Goal: Navigation & Orientation: Go to known website

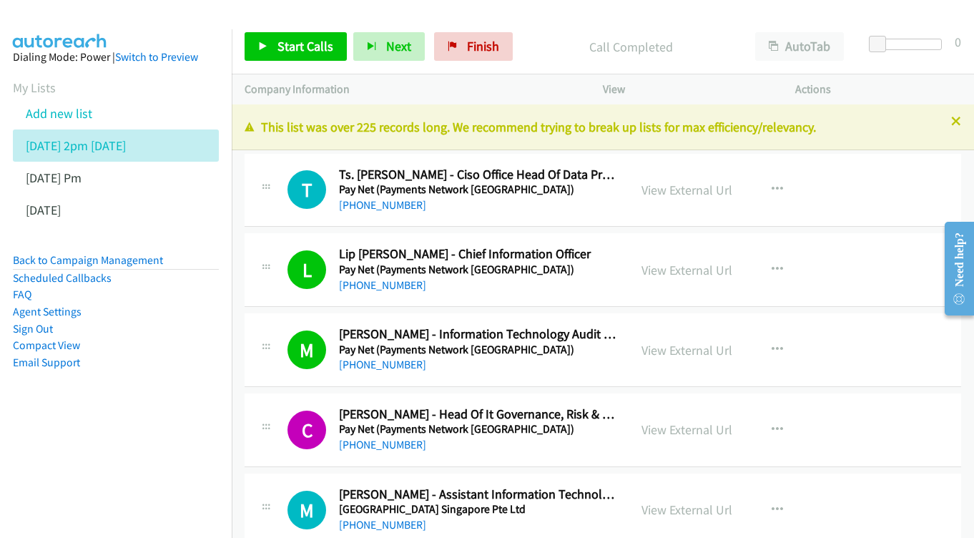
scroll to position [9945, 0]
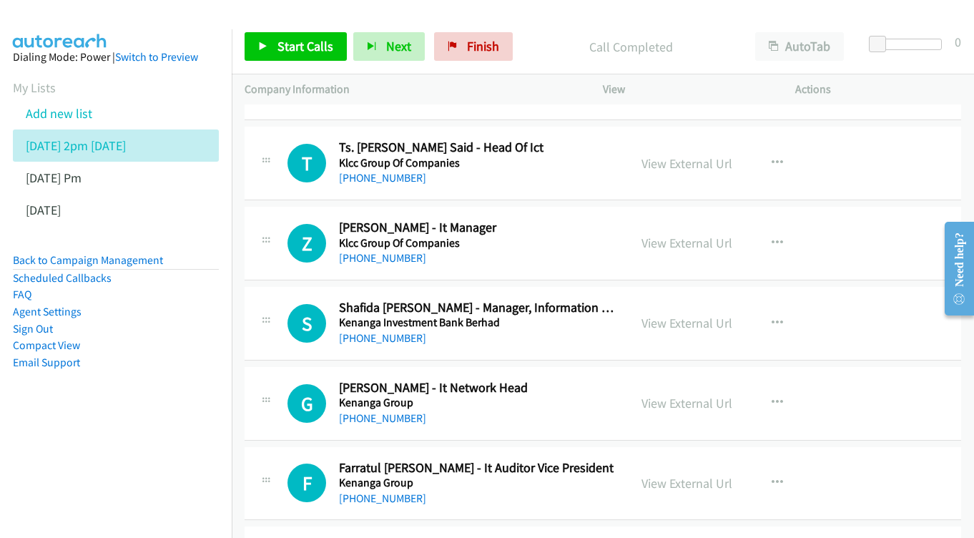
click at [677, 300] on div "View External Url View External Url Schedule/Manage Callback Start Calls Here R…" at bounding box center [731, 323] width 205 height 47
click at [687, 315] on link "View External Url" at bounding box center [687, 323] width 91 height 16
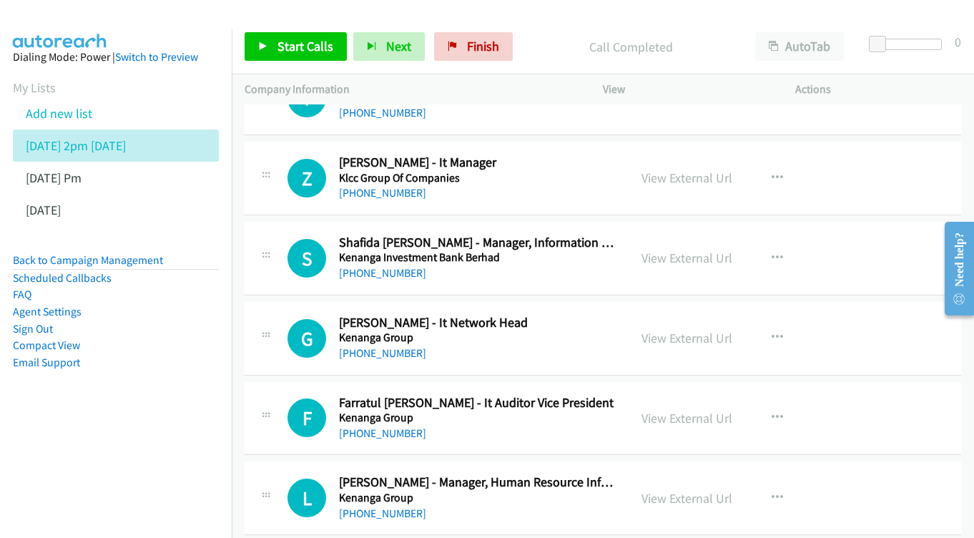
scroll to position [10013, 0]
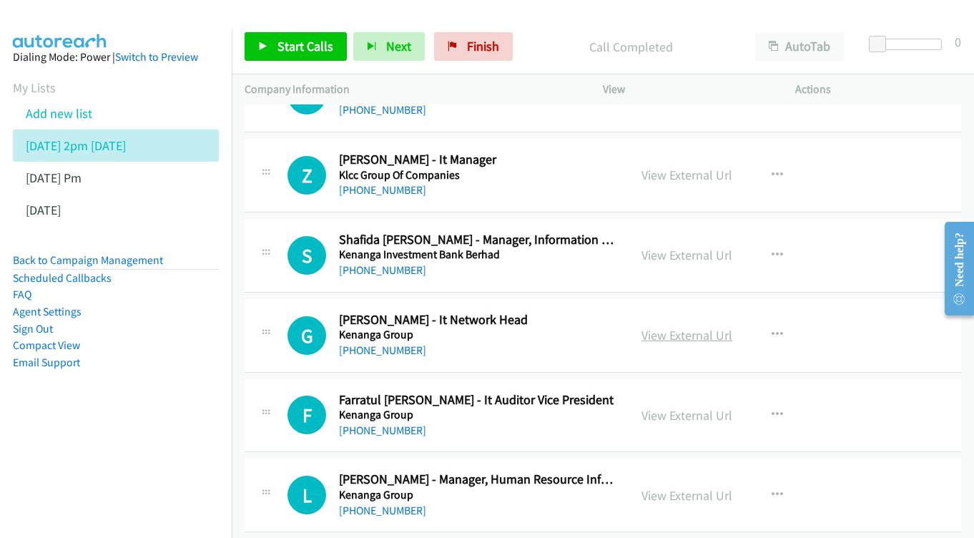
click at [690, 327] on link "View External Url" at bounding box center [687, 335] width 91 height 16
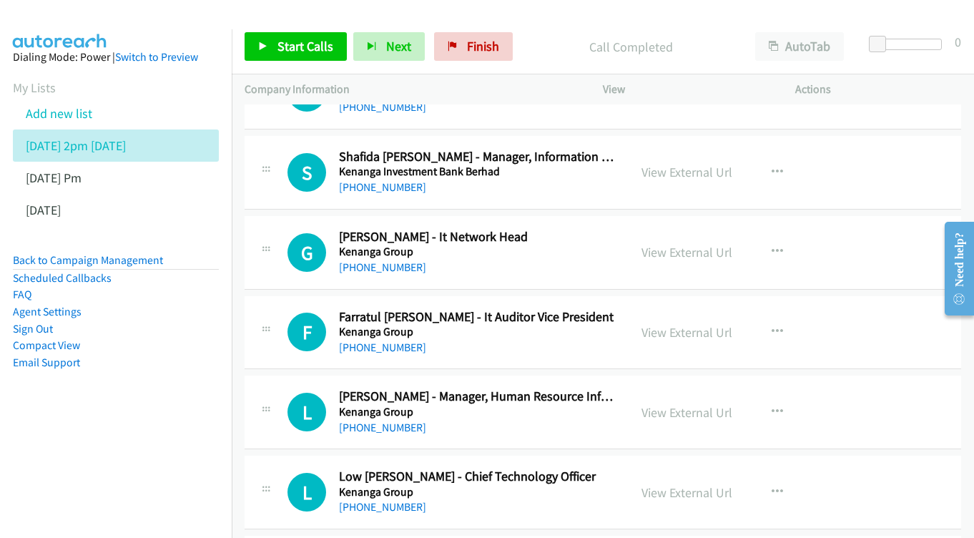
scroll to position [10099, 0]
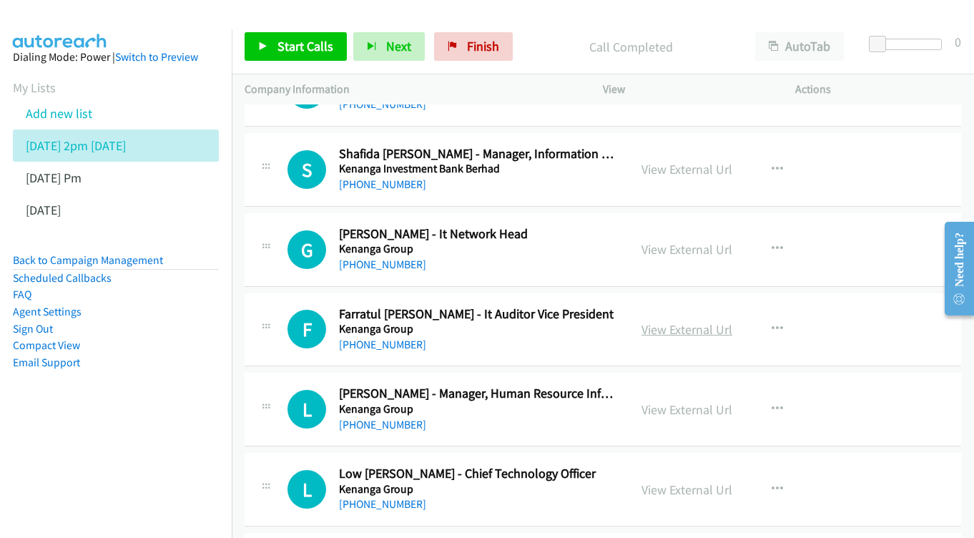
click at [663, 321] on link "View External Url" at bounding box center [687, 329] width 91 height 16
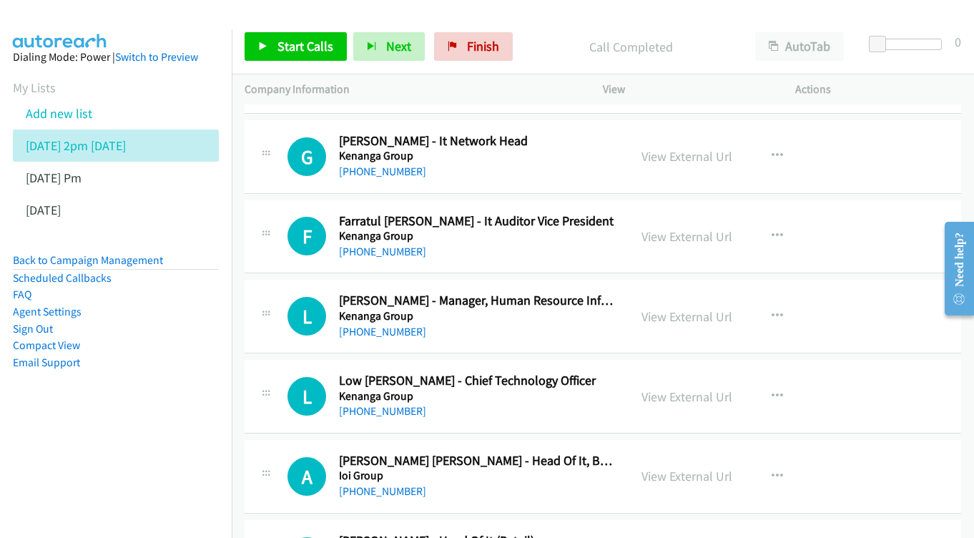
scroll to position [10195, 0]
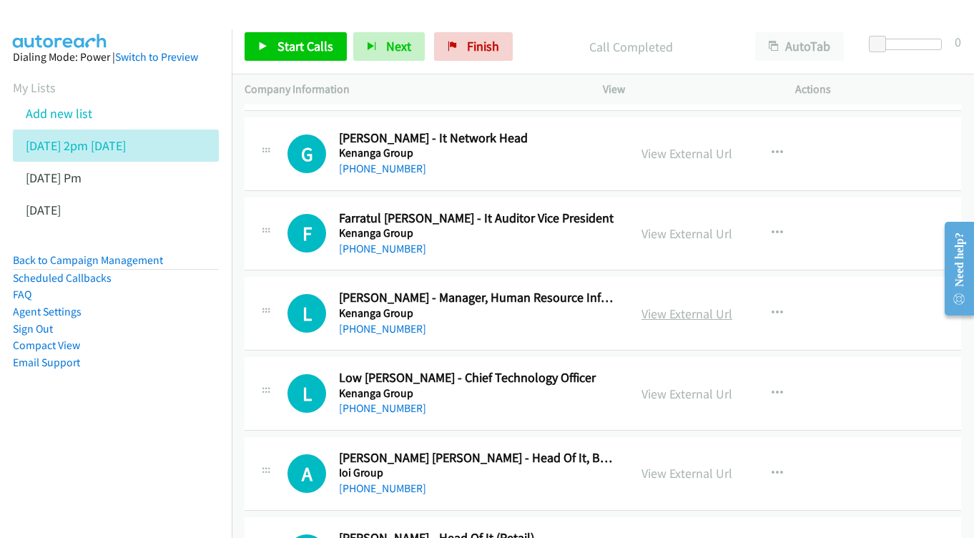
click at [676, 305] on link "View External Url" at bounding box center [687, 313] width 91 height 16
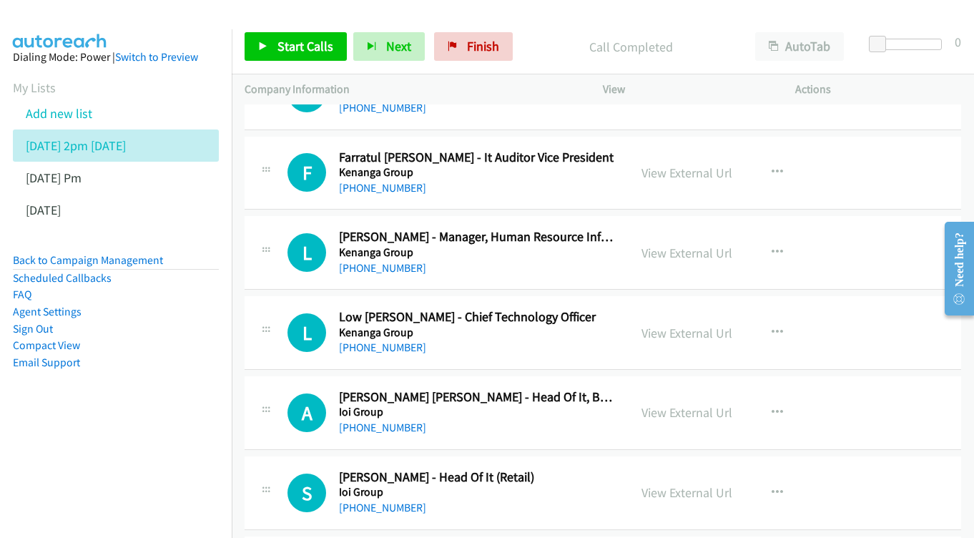
scroll to position [10259, 0]
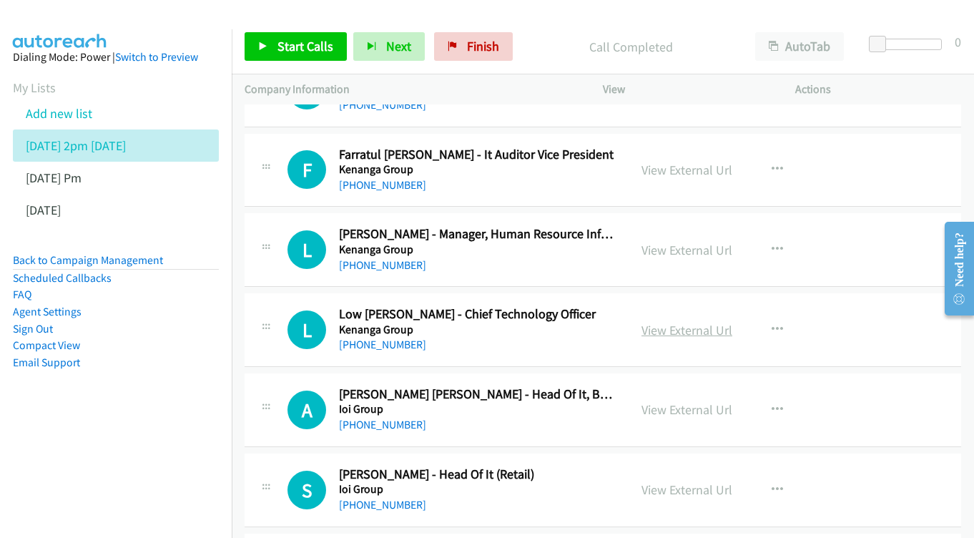
click at [672, 322] on link "View External Url" at bounding box center [687, 330] width 91 height 16
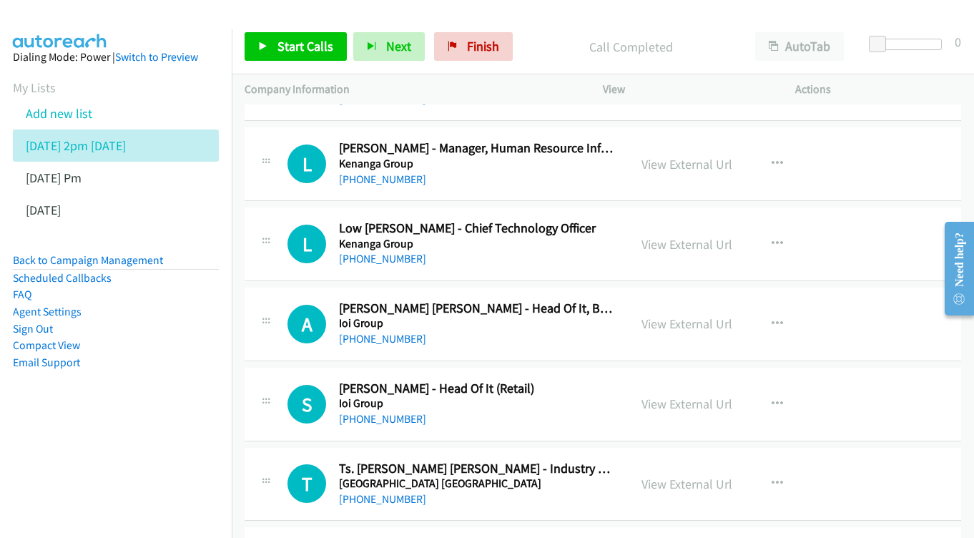
scroll to position [10347, 0]
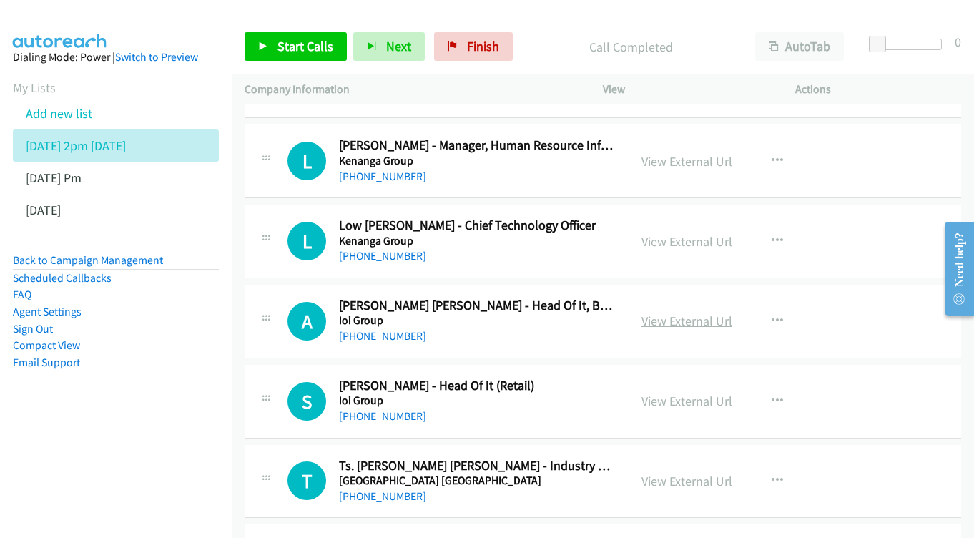
click at [672, 313] on link "View External Url" at bounding box center [687, 321] width 91 height 16
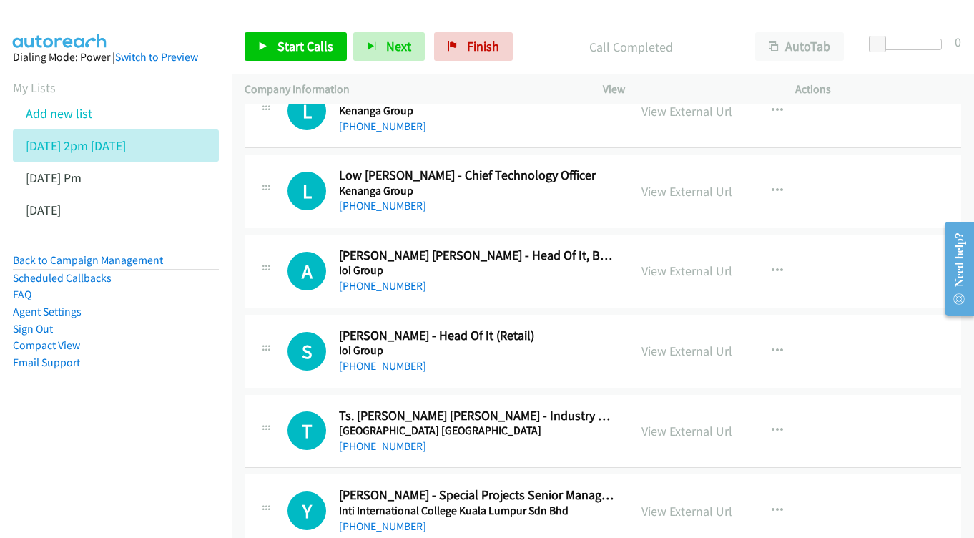
scroll to position [10422, 0]
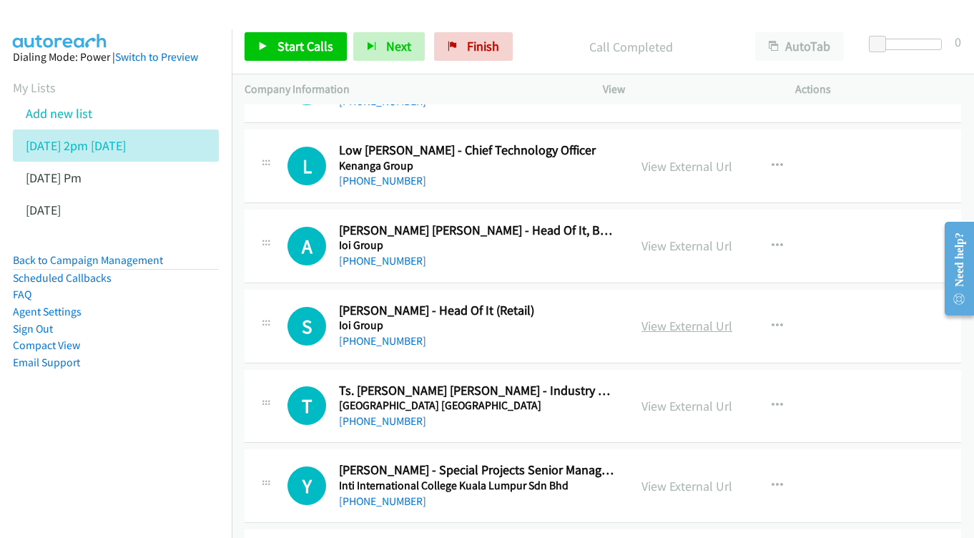
click at [671, 318] on link "View External Url" at bounding box center [687, 326] width 91 height 16
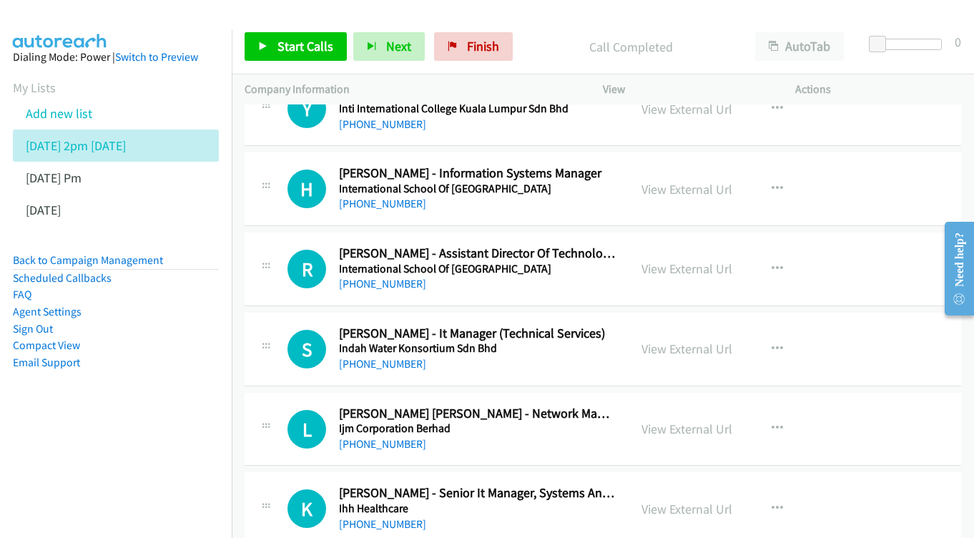
scroll to position [10802, 0]
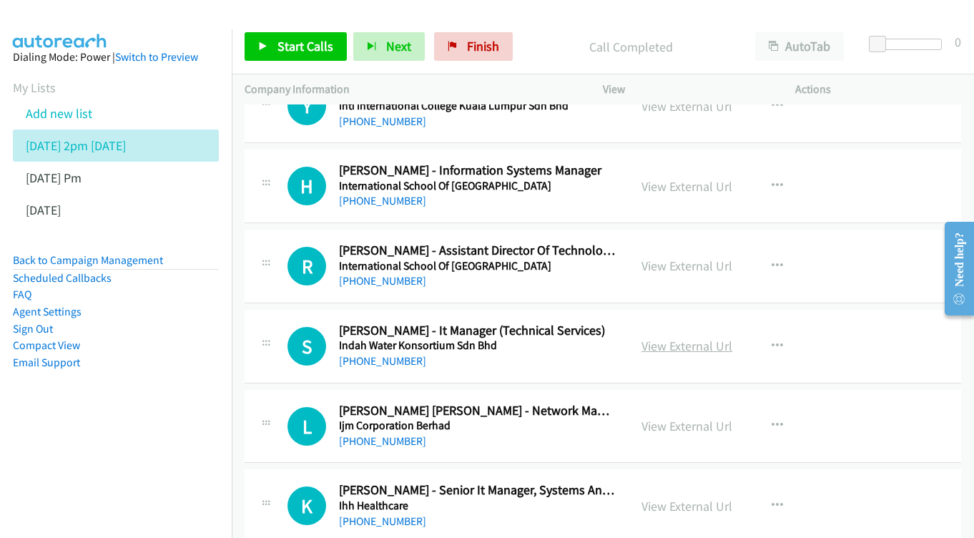
click at [655, 338] on link "View External Url" at bounding box center [687, 346] width 91 height 16
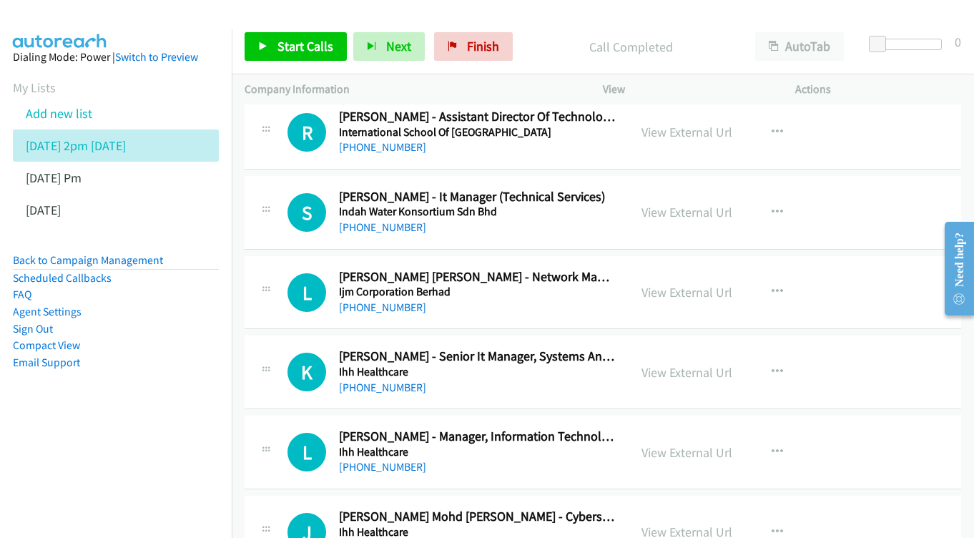
scroll to position [10958, 0]
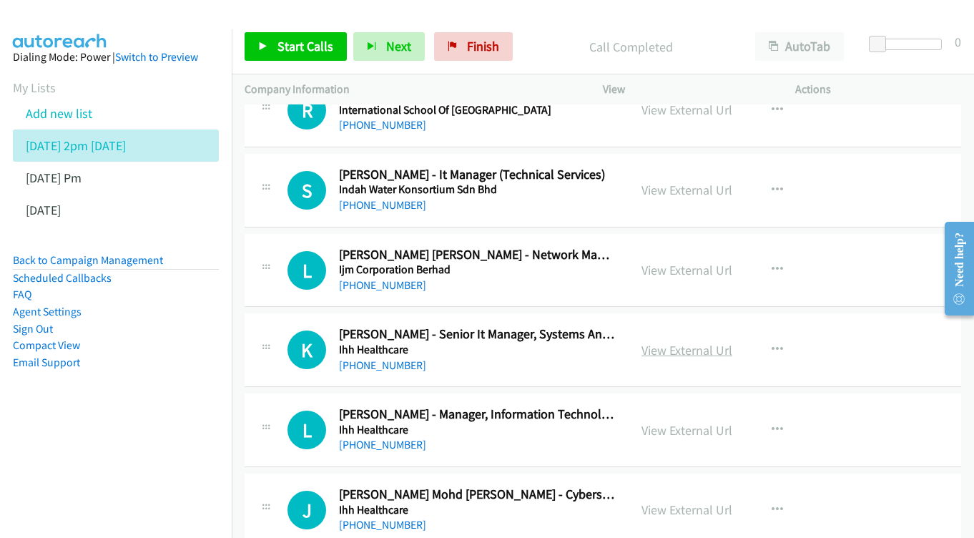
click at [680, 342] on link "View External Url" at bounding box center [687, 350] width 91 height 16
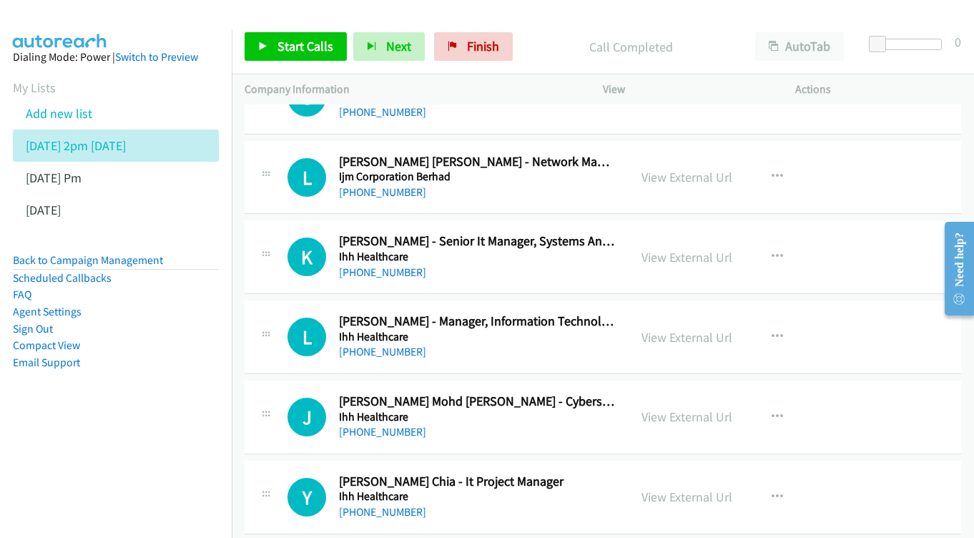
scroll to position [11054, 0]
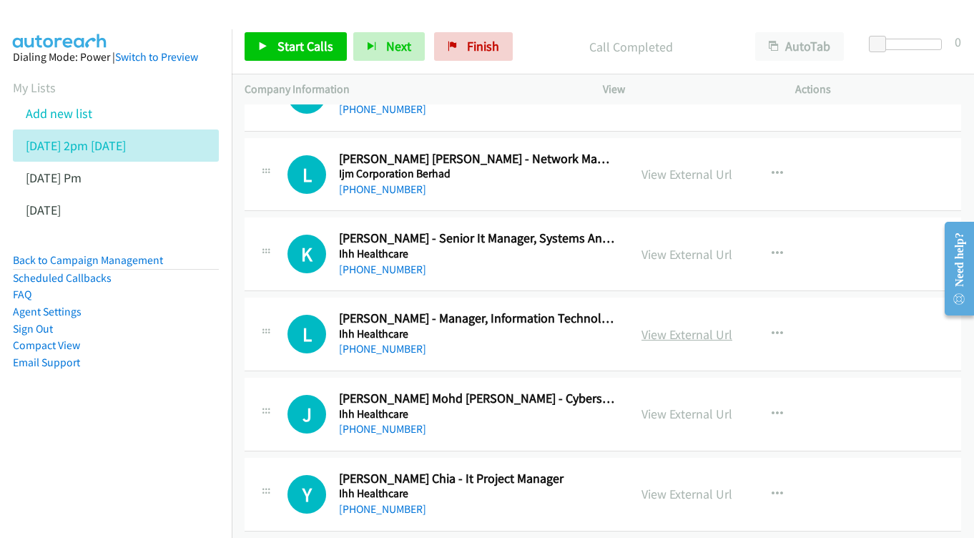
click at [677, 326] on link "View External Url" at bounding box center [687, 334] width 91 height 16
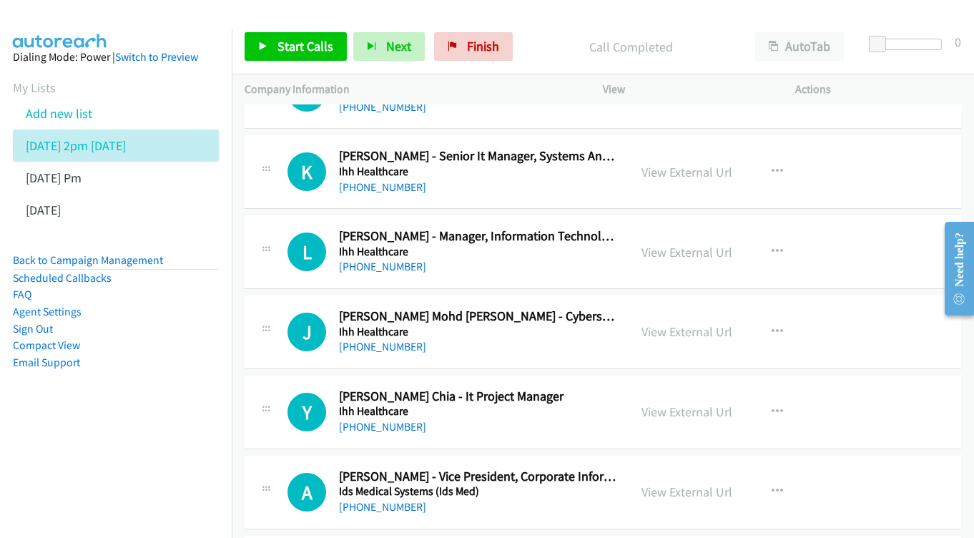
scroll to position [11139, 0]
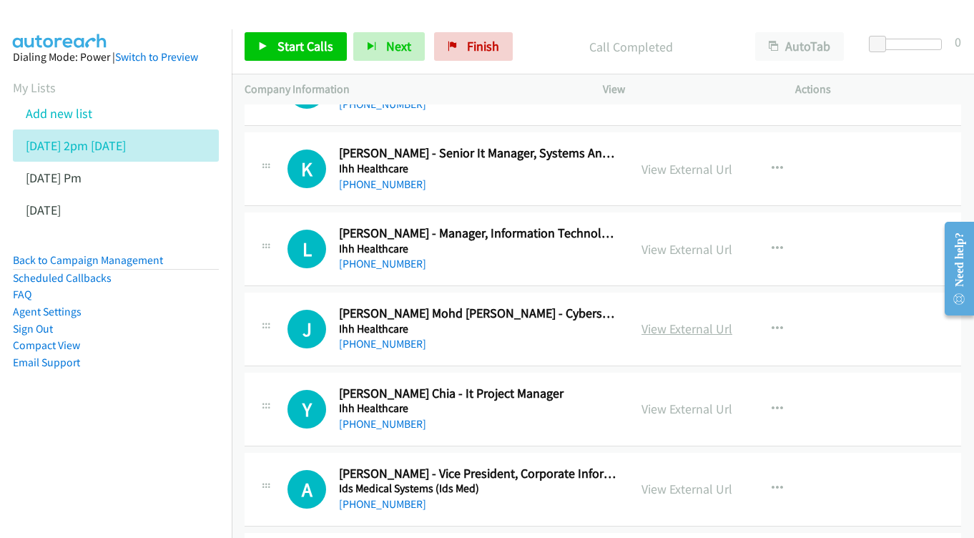
click at [673, 320] on link "View External Url" at bounding box center [687, 328] width 91 height 16
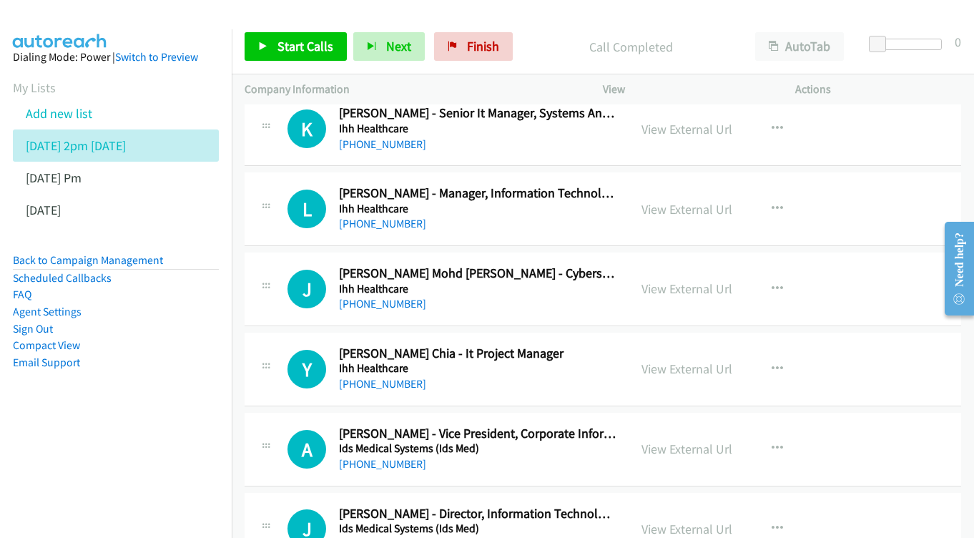
scroll to position [11201, 0]
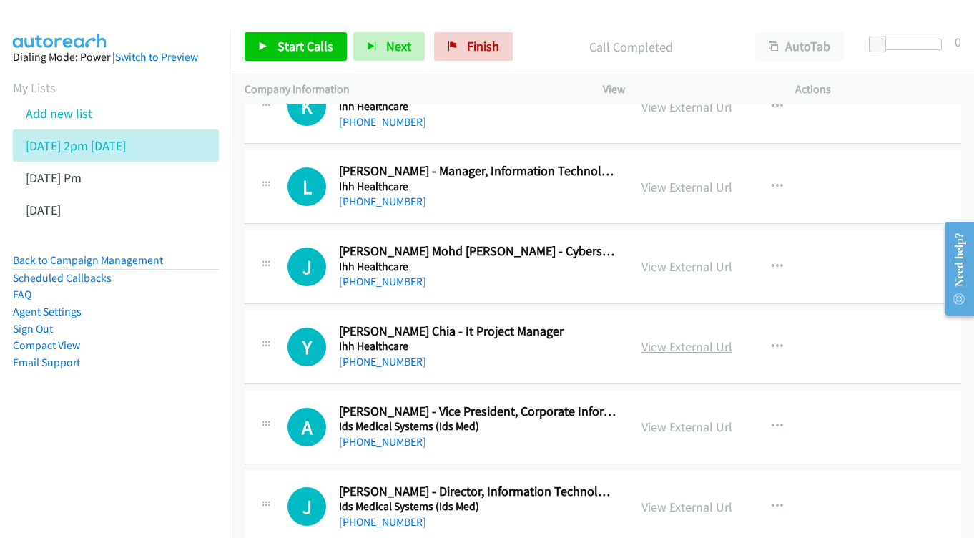
click at [671, 338] on link "View External Url" at bounding box center [687, 346] width 91 height 16
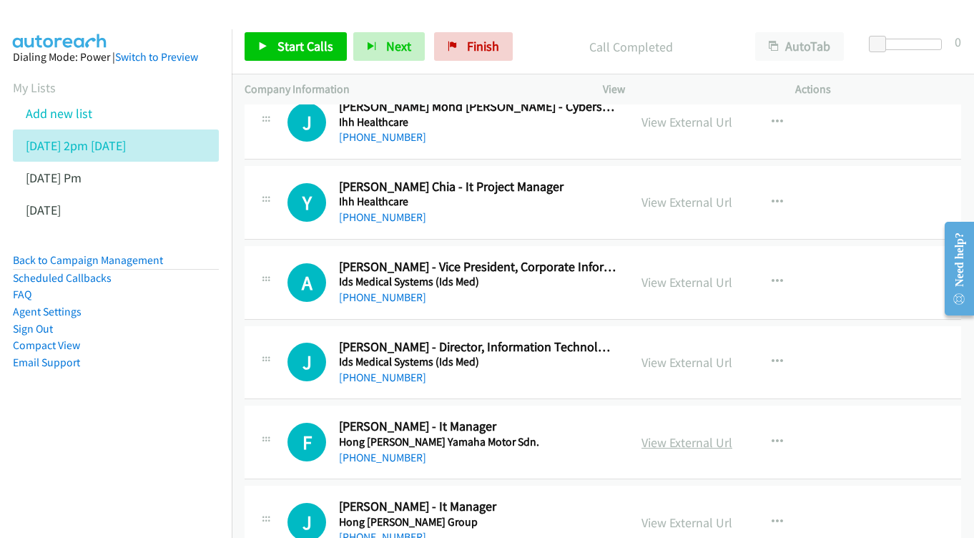
scroll to position [11365, 0]
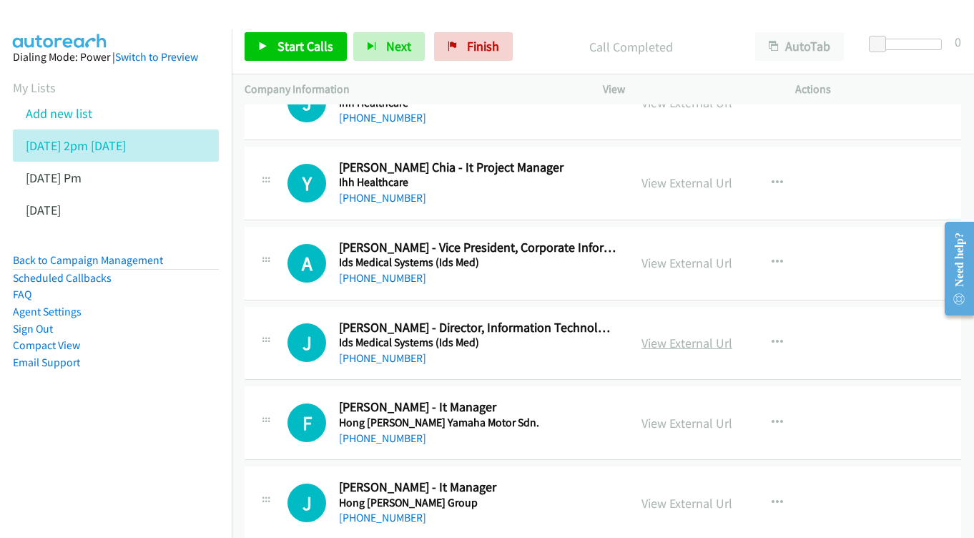
click at [679, 335] on link "View External Url" at bounding box center [687, 343] width 91 height 16
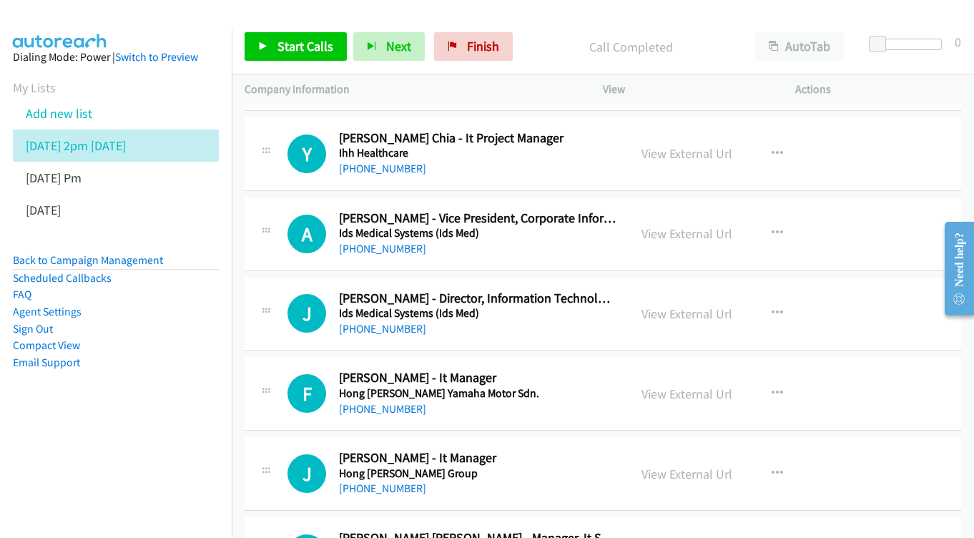
scroll to position [11422, 0]
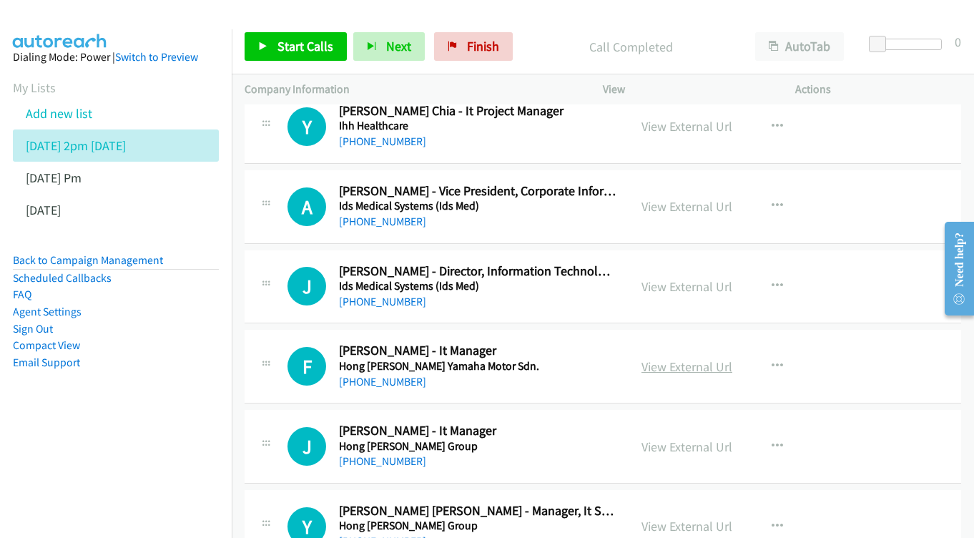
click at [664, 358] on link "View External Url" at bounding box center [687, 366] width 91 height 16
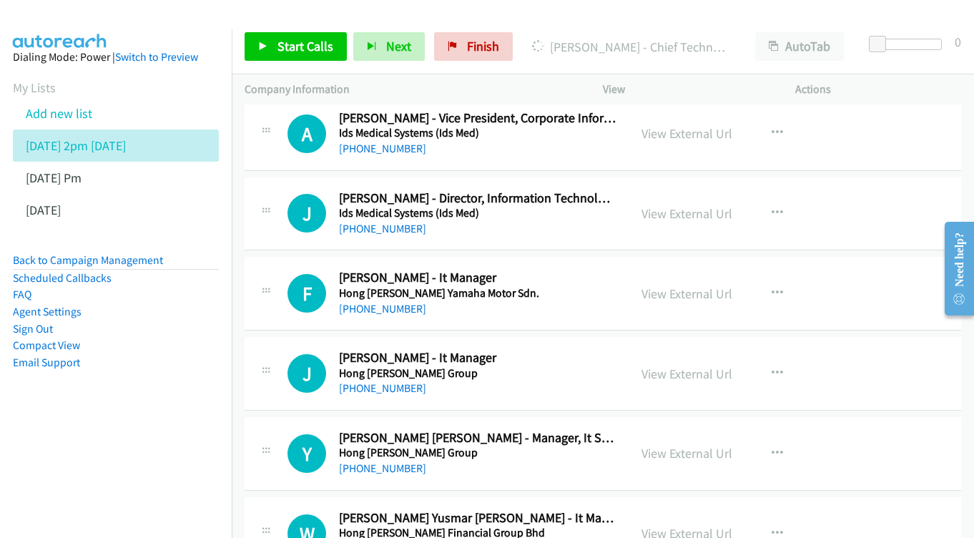
scroll to position [11498, 0]
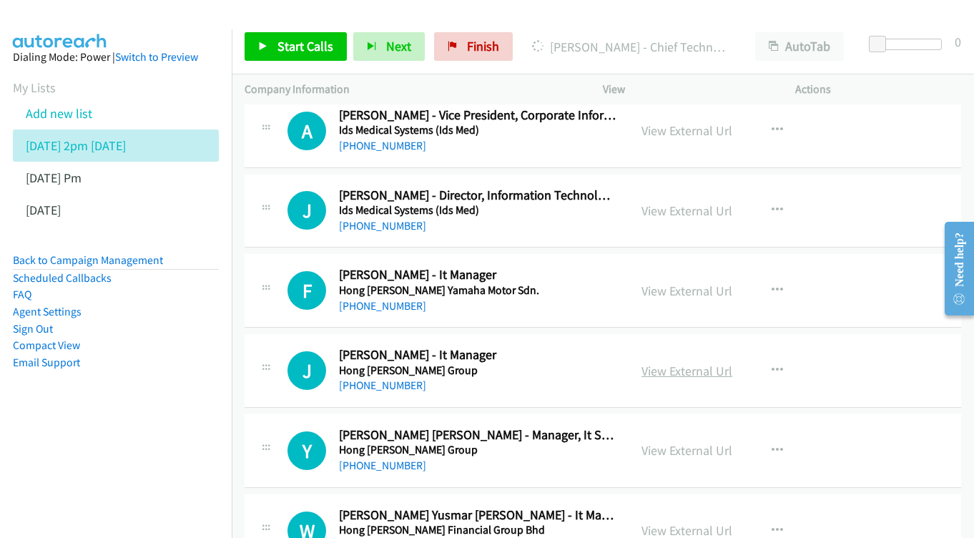
click at [696, 363] on link "View External Url" at bounding box center [687, 371] width 91 height 16
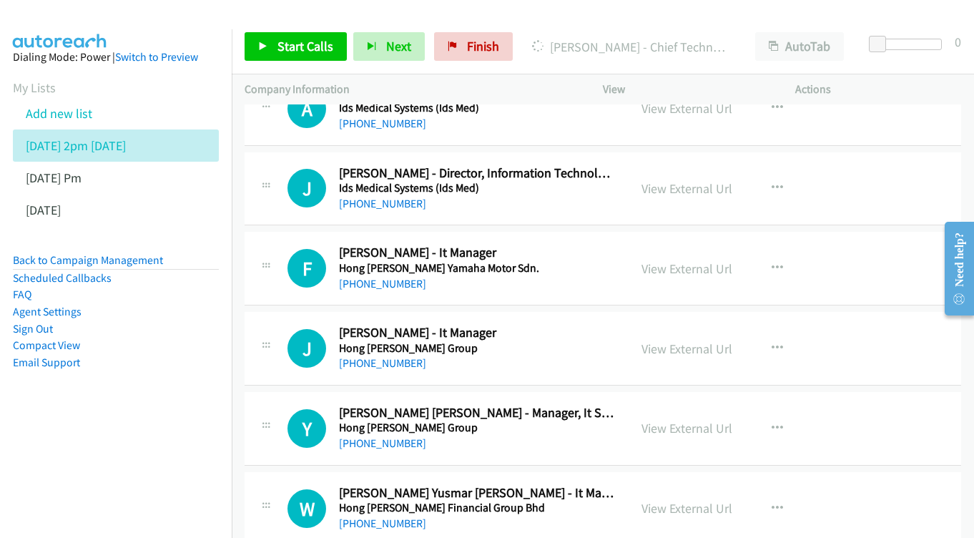
scroll to position [11588, 0]
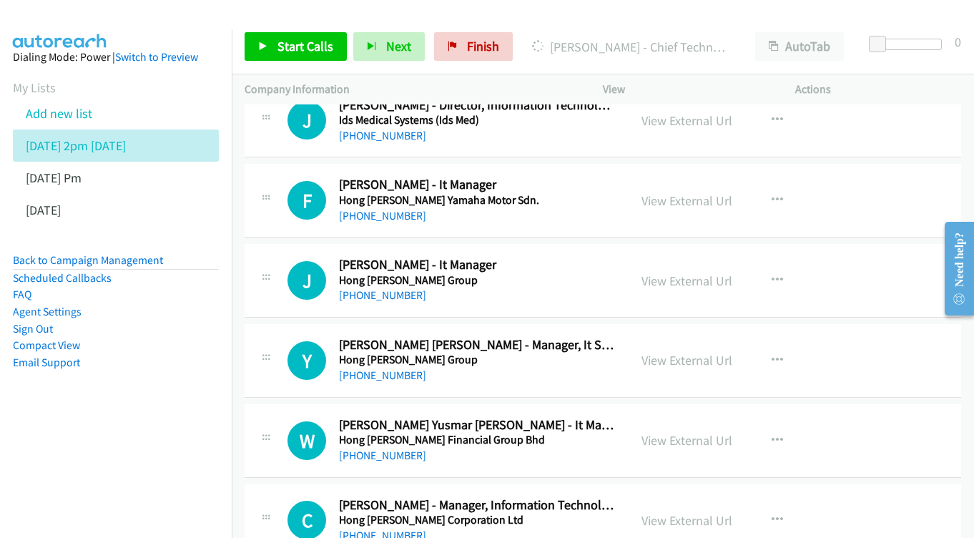
click at [657, 351] on div "View External Url" at bounding box center [687, 360] width 91 height 19
click at [659, 352] on link "View External Url" at bounding box center [687, 360] width 91 height 16
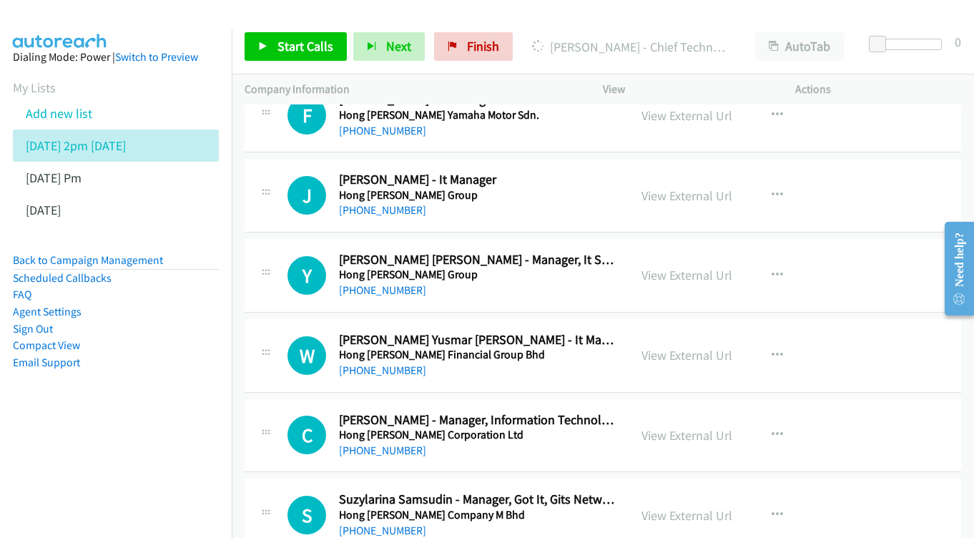
scroll to position [11676, 0]
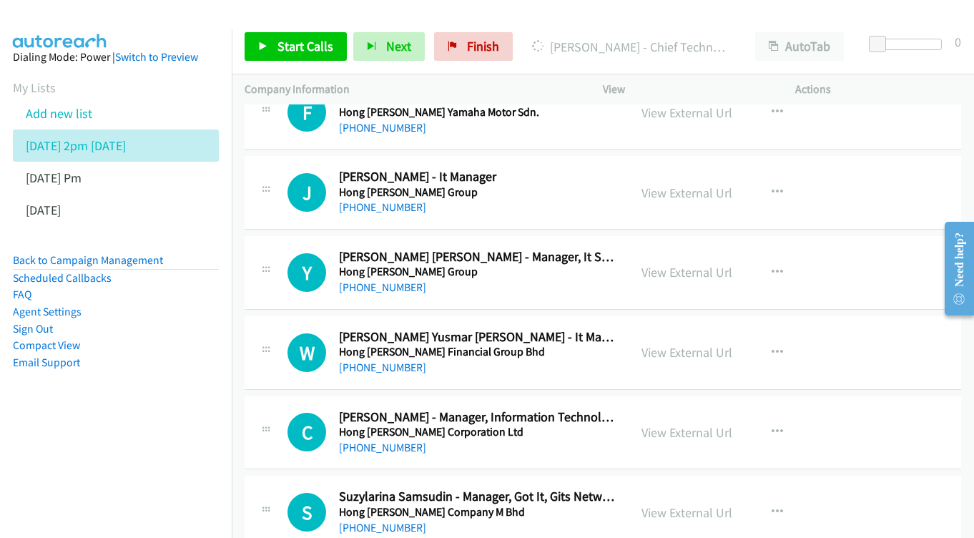
click at [670, 329] on div "View External Url View External Url Schedule/Manage Callback Start Calls Here R…" at bounding box center [731, 352] width 205 height 47
click at [675, 344] on link "View External Url" at bounding box center [687, 352] width 91 height 16
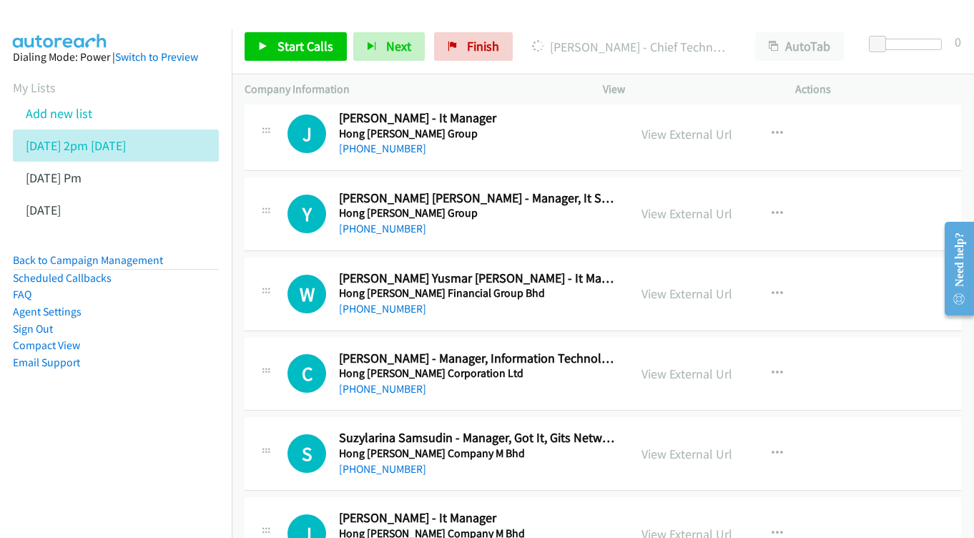
scroll to position [11743, 0]
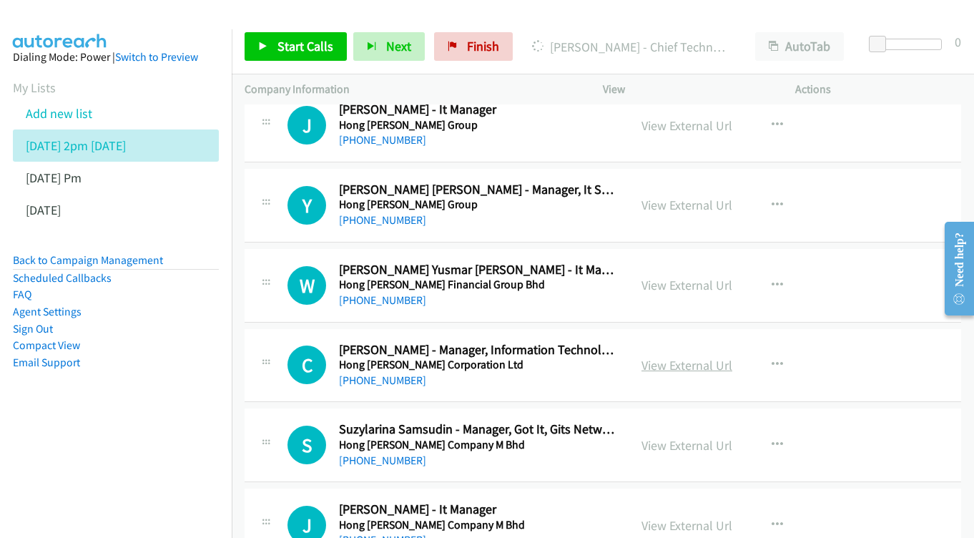
click at [672, 357] on link "View External Url" at bounding box center [687, 365] width 91 height 16
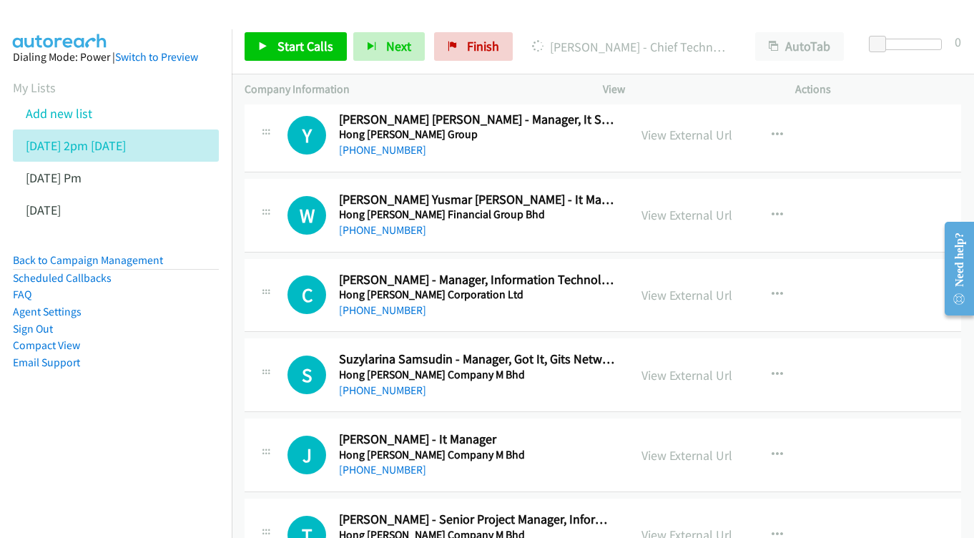
scroll to position [11831, 0]
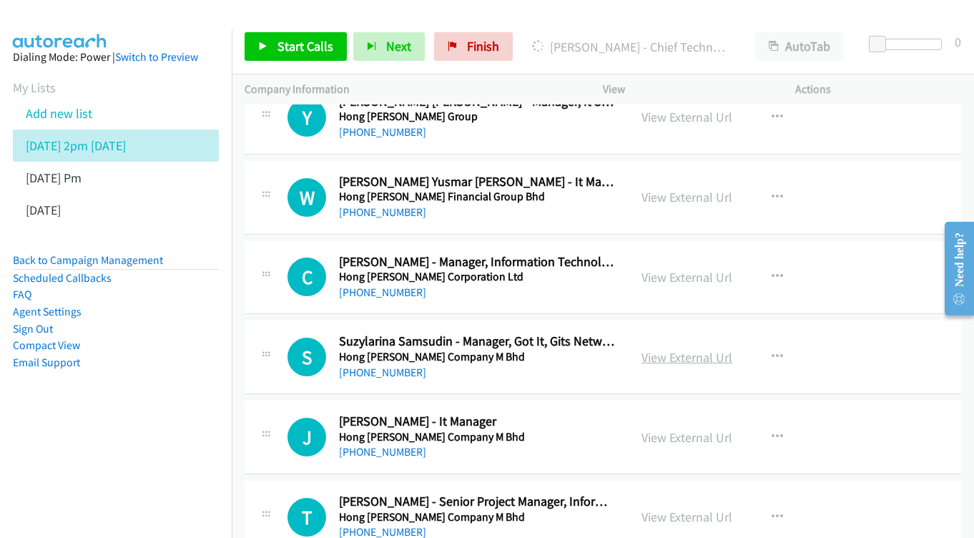
click at [705, 349] on link "View External Url" at bounding box center [687, 357] width 91 height 16
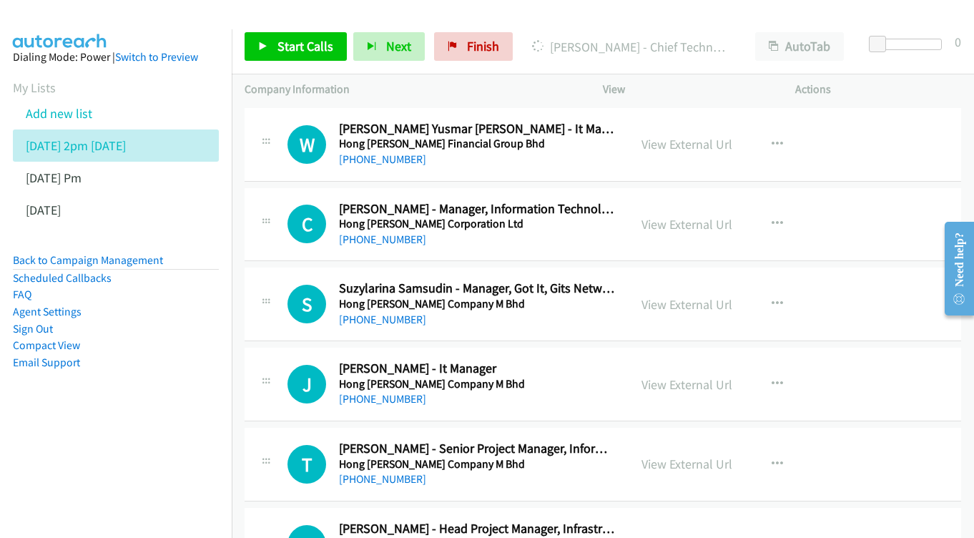
scroll to position [11887, 0]
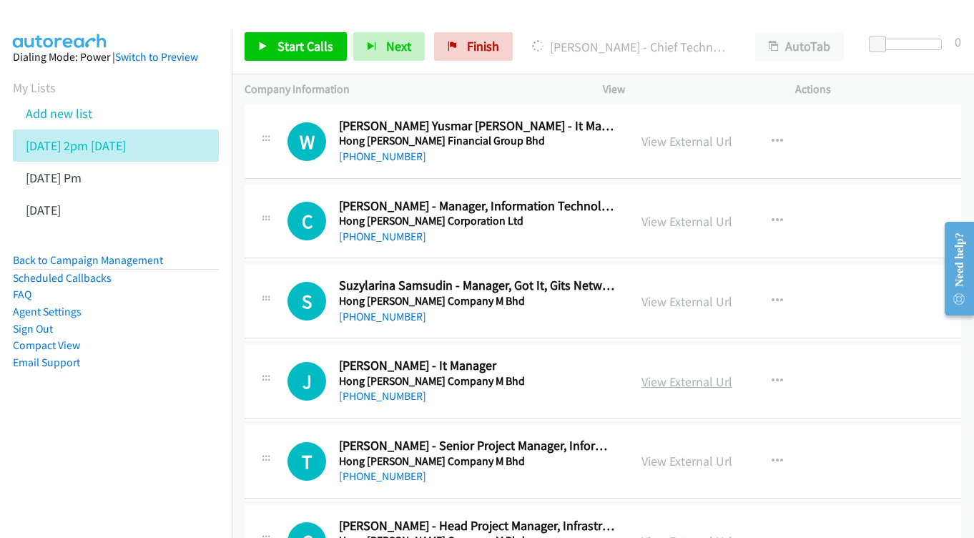
click at [674, 373] on link "View External Url" at bounding box center [687, 381] width 91 height 16
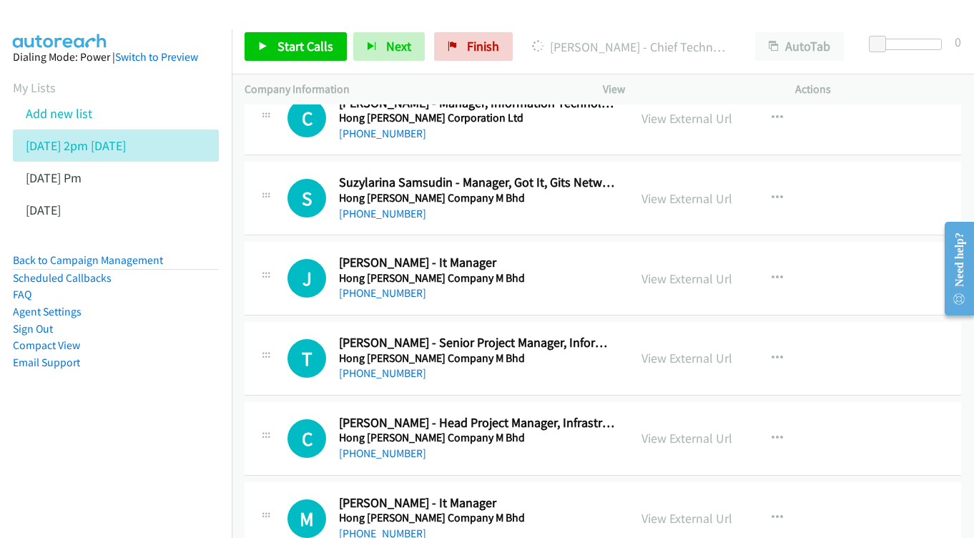
scroll to position [11993, 0]
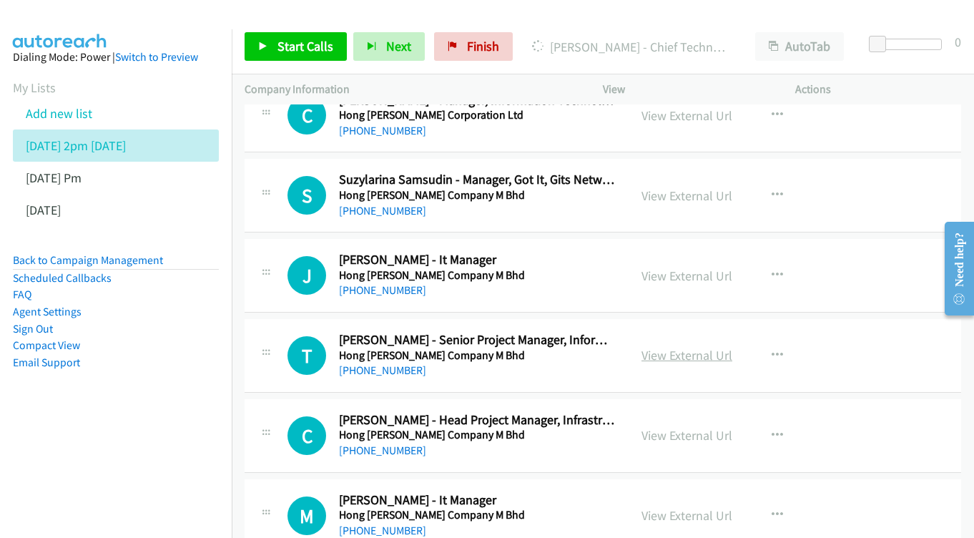
click at [655, 347] on link "View External Url" at bounding box center [687, 355] width 91 height 16
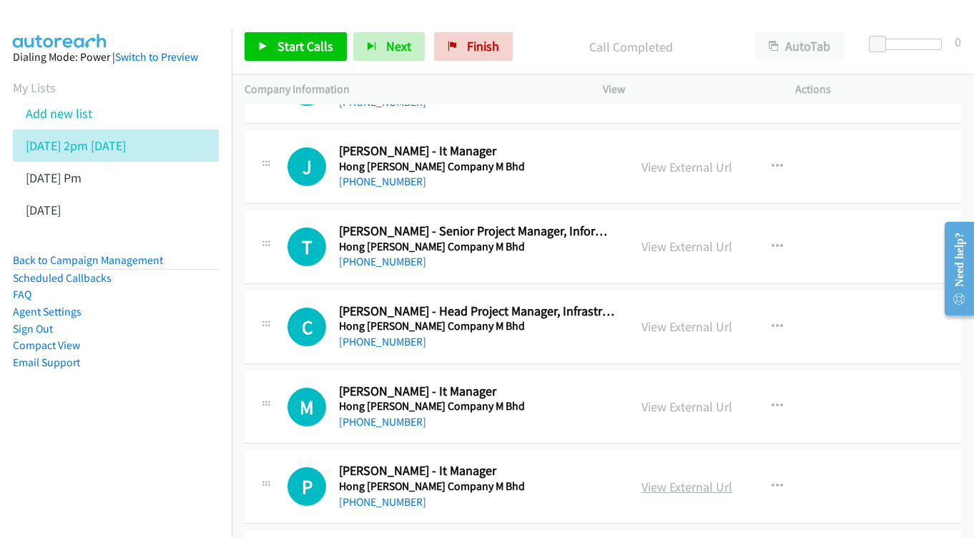
scroll to position [12159, 0]
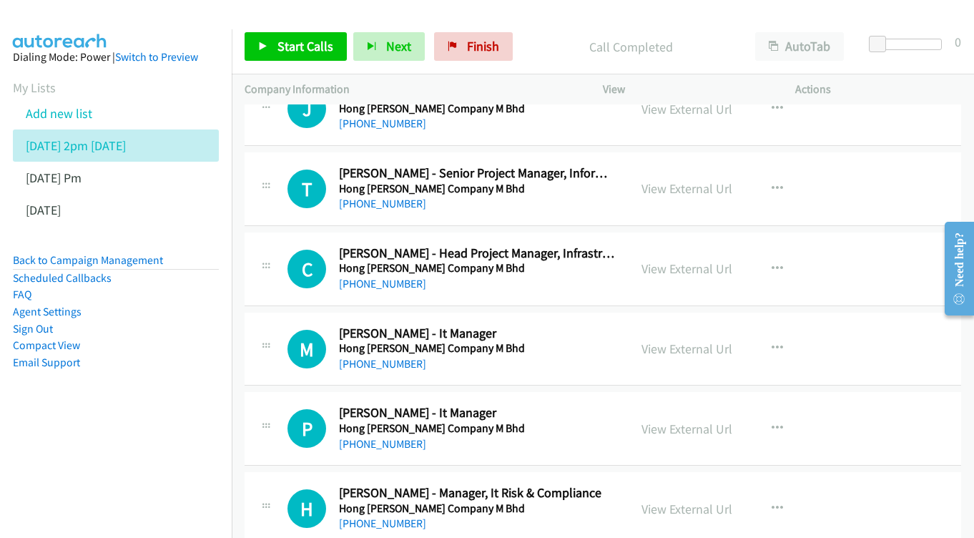
click at [684, 325] on div "View External Url View External Url Schedule/Manage Callback Start Calls Here R…" at bounding box center [731, 348] width 205 height 47
click at [687, 341] on link "View External Url" at bounding box center [687, 349] width 91 height 16
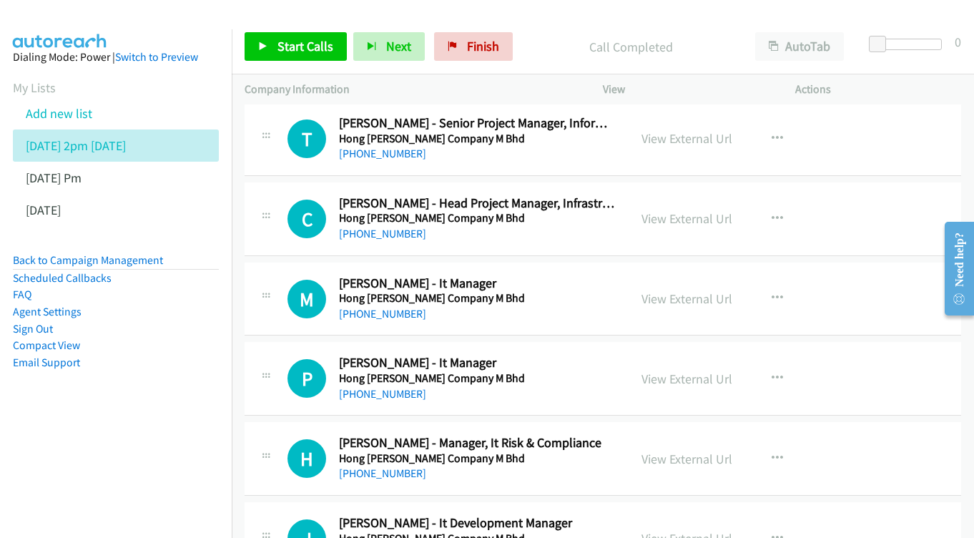
scroll to position [12212, 0]
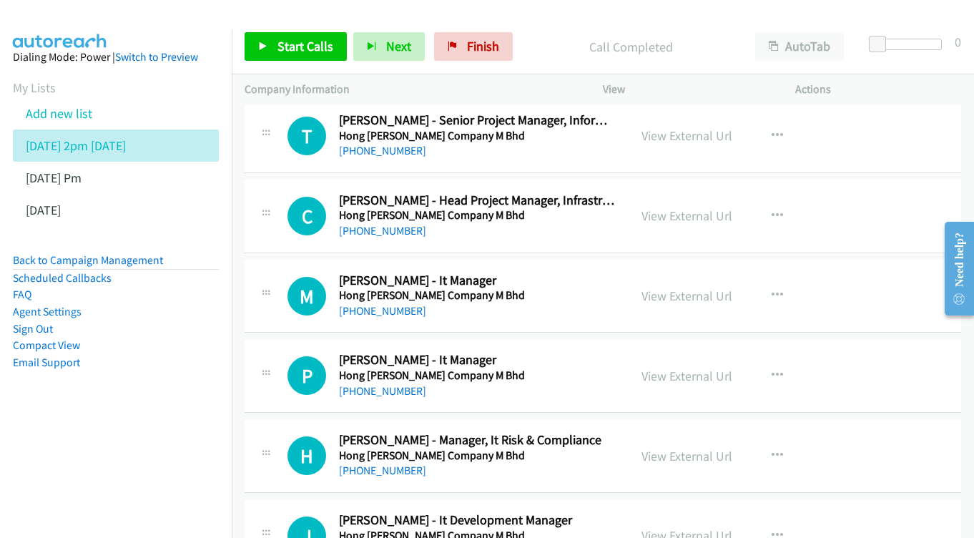
click at [672, 366] on div "View External Url" at bounding box center [687, 375] width 91 height 19
click at [723, 368] on link "View External Url" at bounding box center [687, 376] width 91 height 16
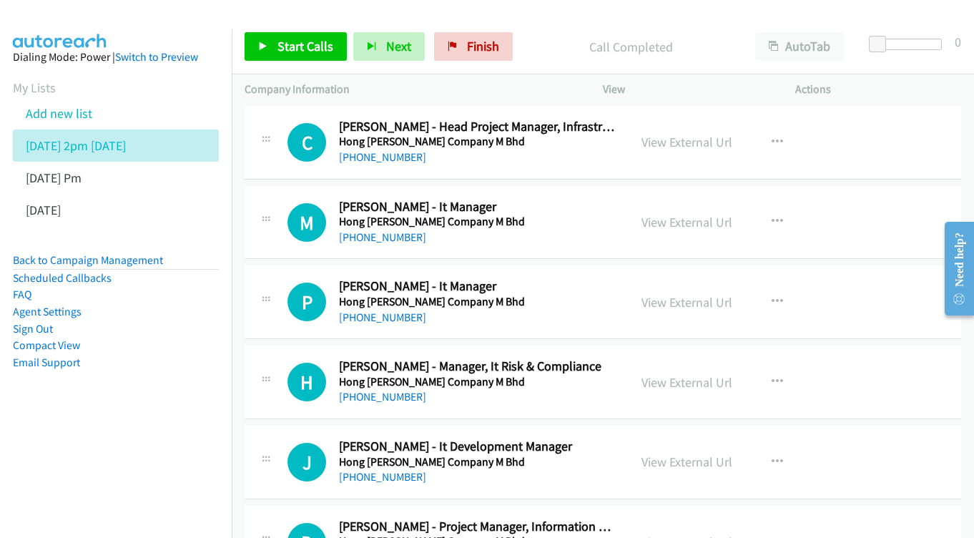
scroll to position [12289, 0]
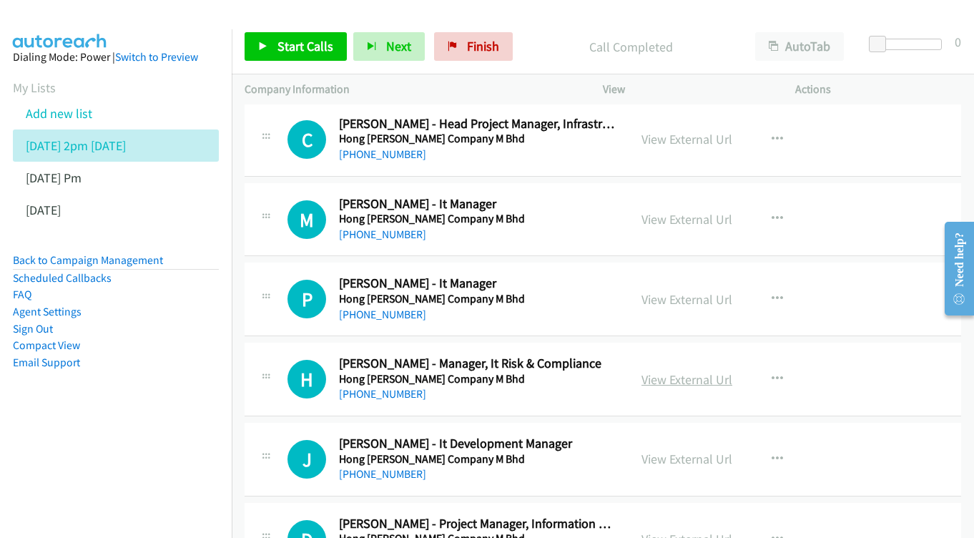
click at [674, 371] on link "View External Url" at bounding box center [687, 379] width 91 height 16
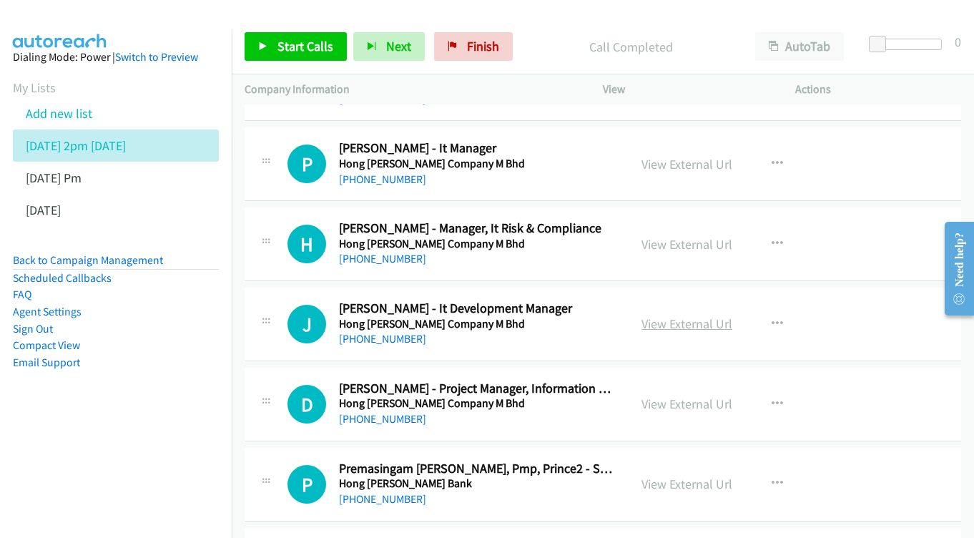
scroll to position [12400, 0]
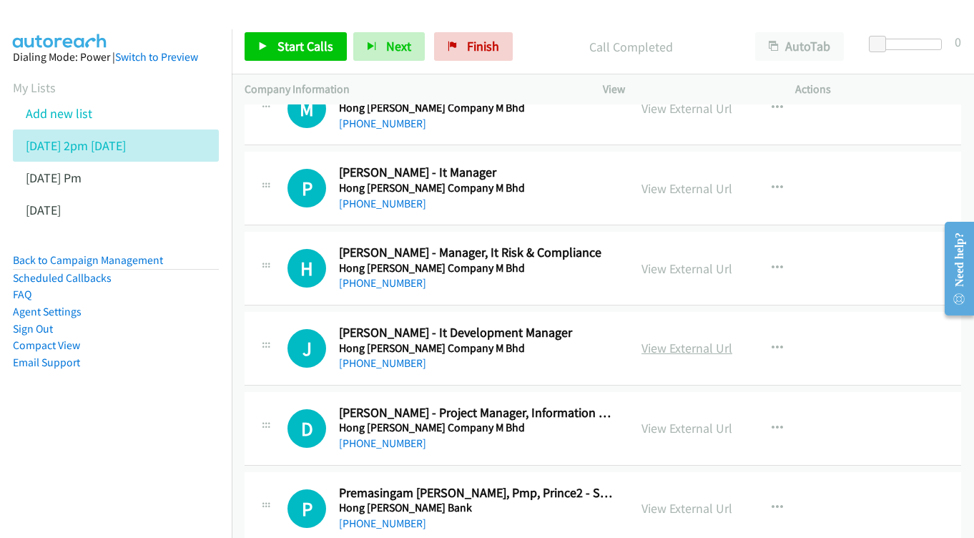
click at [686, 340] on link "View External Url" at bounding box center [687, 348] width 91 height 16
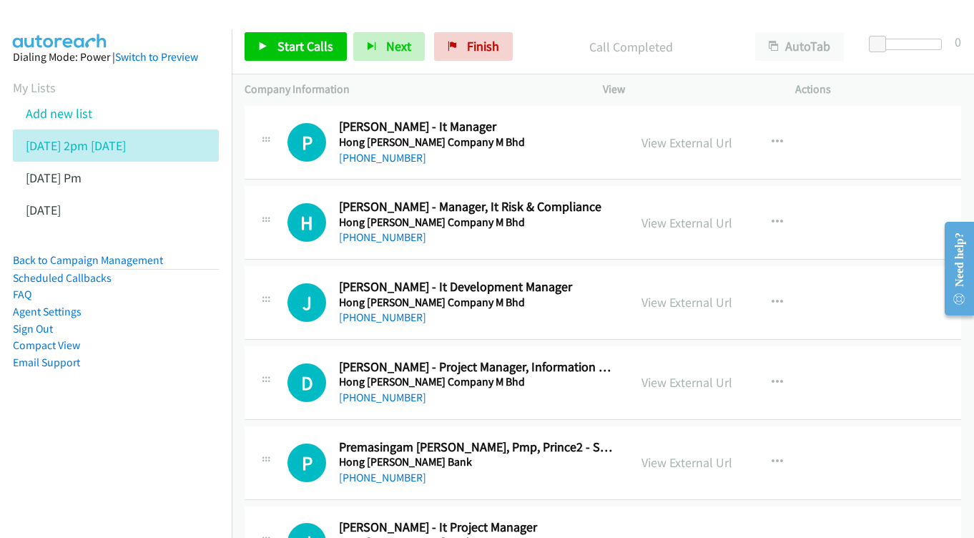
scroll to position [12448, 0]
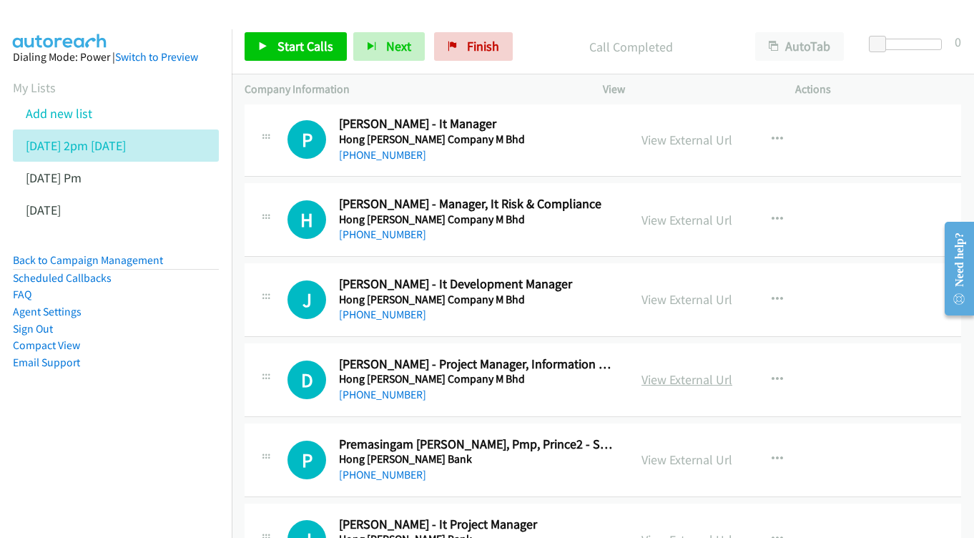
click at [659, 371] on link "View External Url" at bounding box center [687, 379] width 91 height 16
